Goal: Navigation & Orientation: Find specific page/section

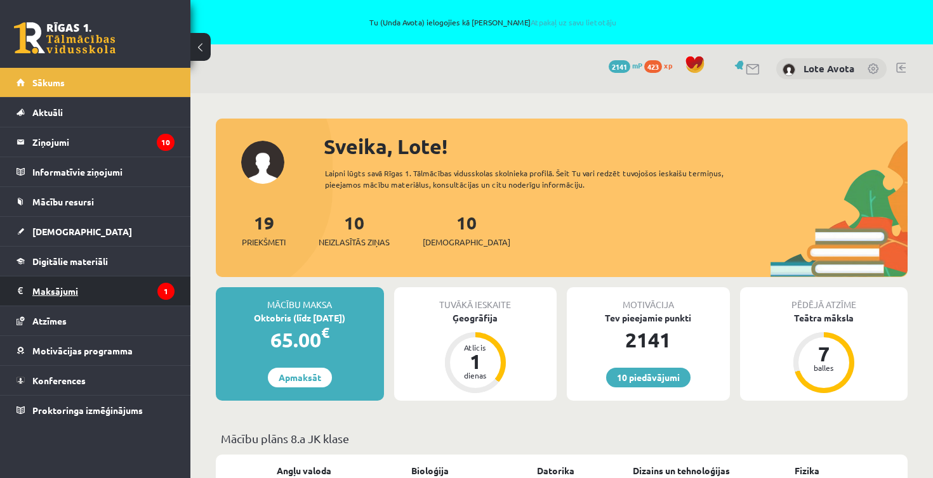
click at [105, 291] on legend "Maksājumi 1" at bounding box center [103, 291] width 142 height 29
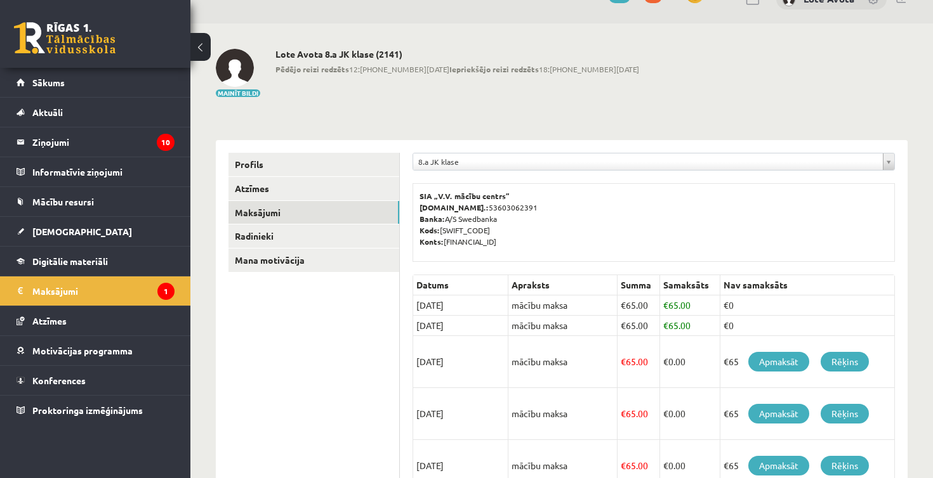
scroll to position [75, 0]
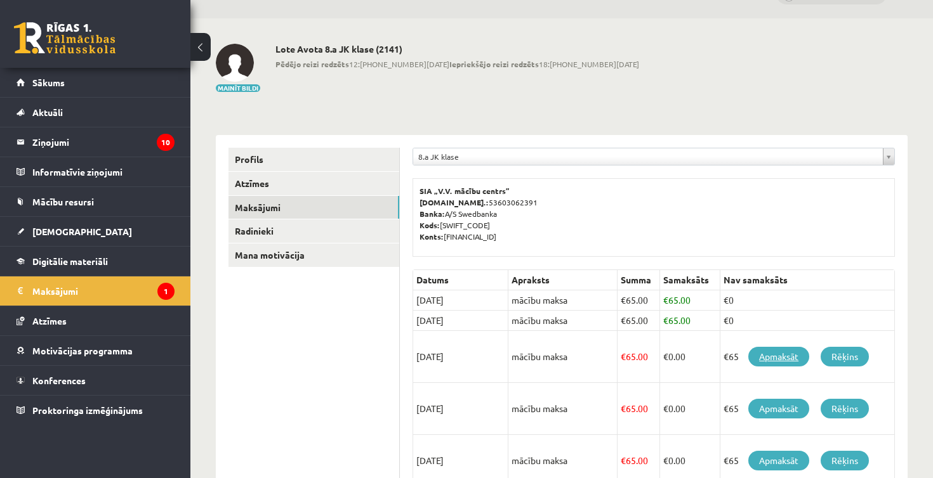
click at [789, 363] on link "Apmaksāt" at bounding box center [778, 357] width 61 height 20
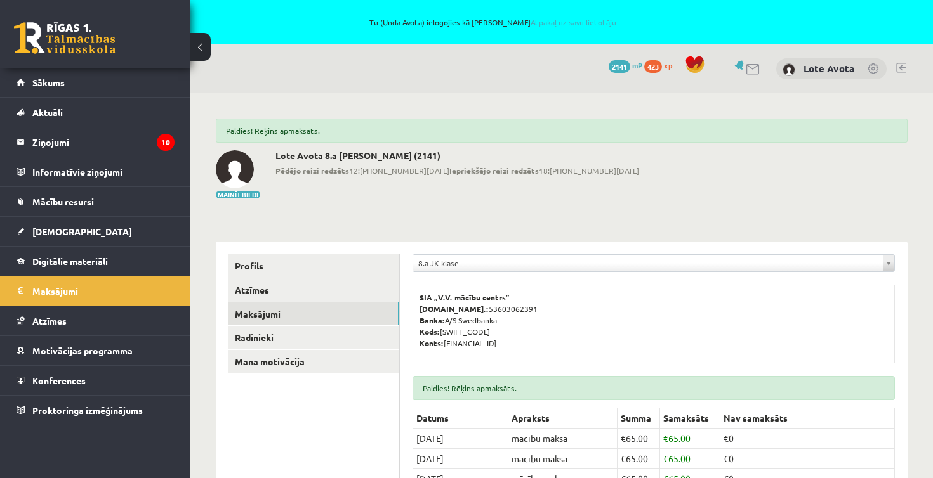
click at [59, 33] on link at bounding box center [65, 38] width 102 height 32
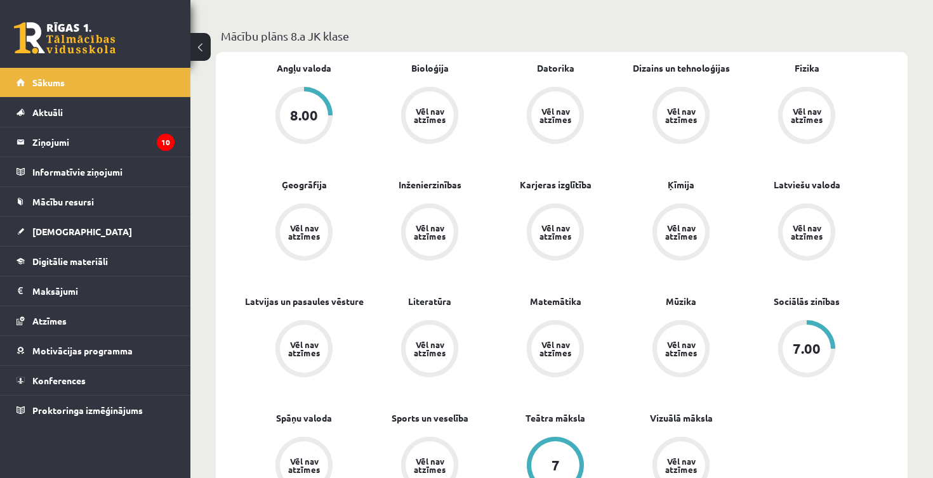
scroll to position [395, 0]
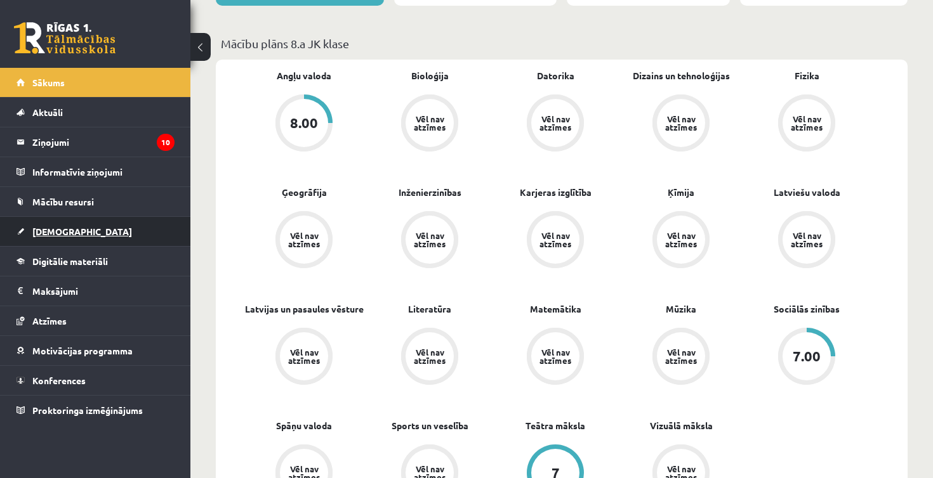
click at [60, 229] on span "[DEMOGRAPHIC_DATA]" at bounding box center [82, 231] width 100 height 11
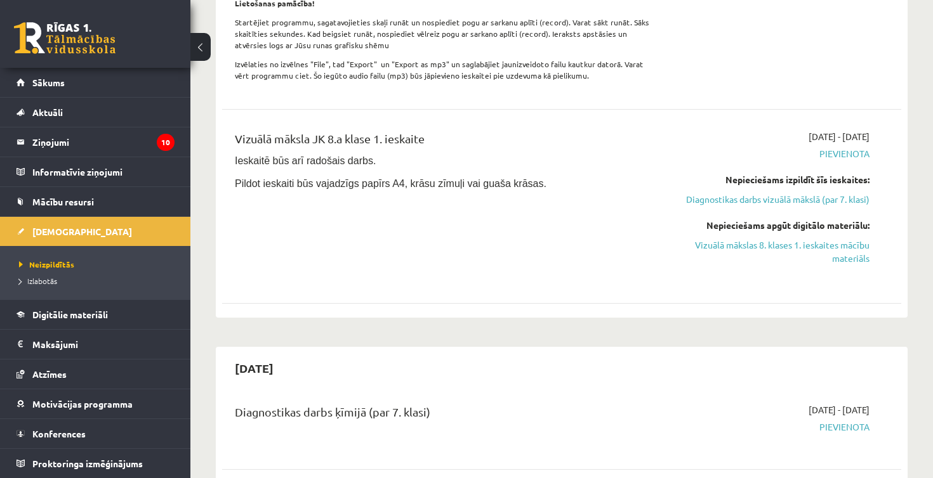
scroll to position [2583, 0]
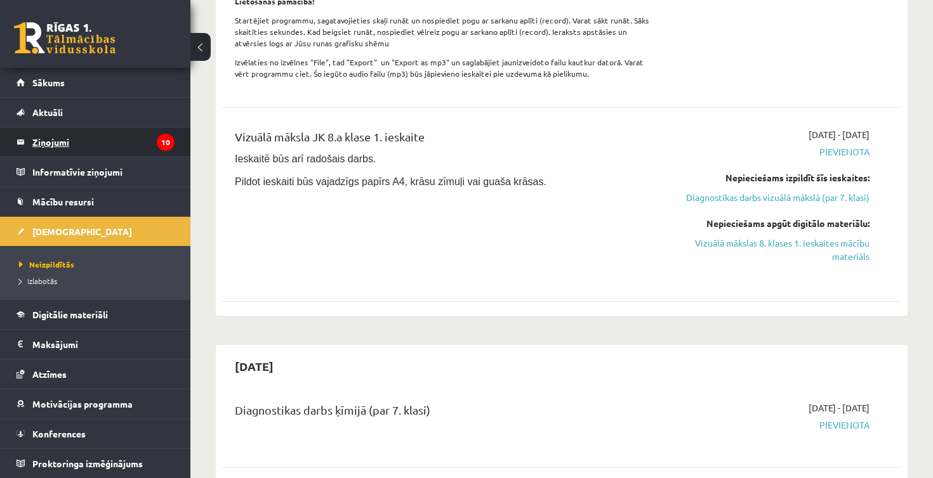
click at [52, 143] on legend "Ziņojumi 10" at bounding box center [103, 142] width 142 height 29
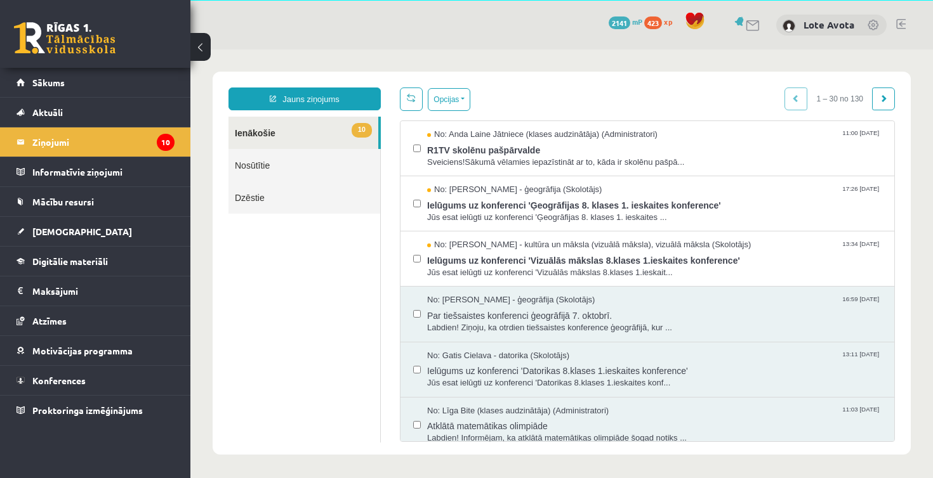
click at [77, 46] on link at bounding box center [65, 38] width 102 height 32
